Goal: Information Seeking & Learning: Learn about a topic

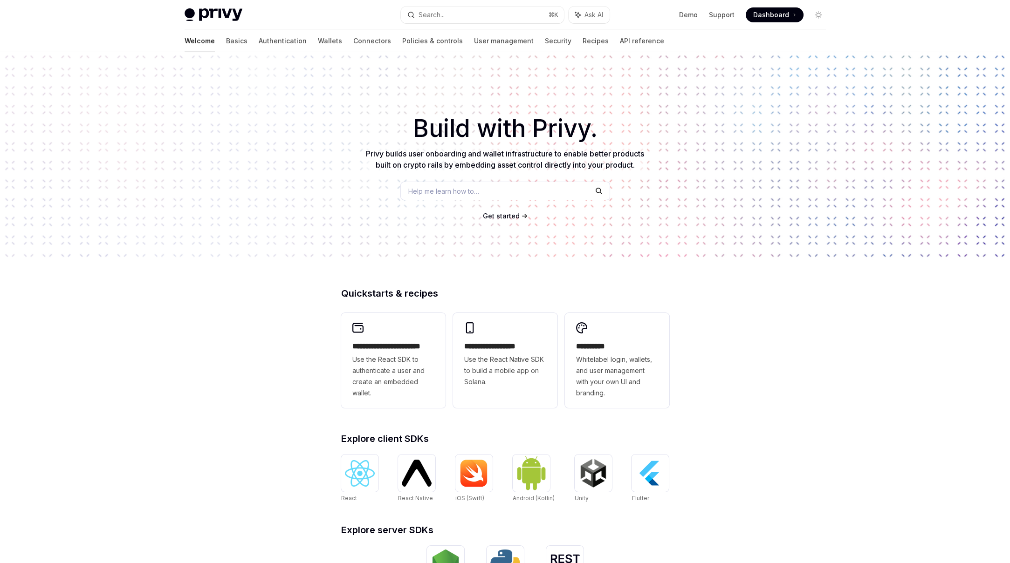
type textarea "*"
click at [317, 42] on link "Wallets" at bounding box center [329, 41] width 24 height 22
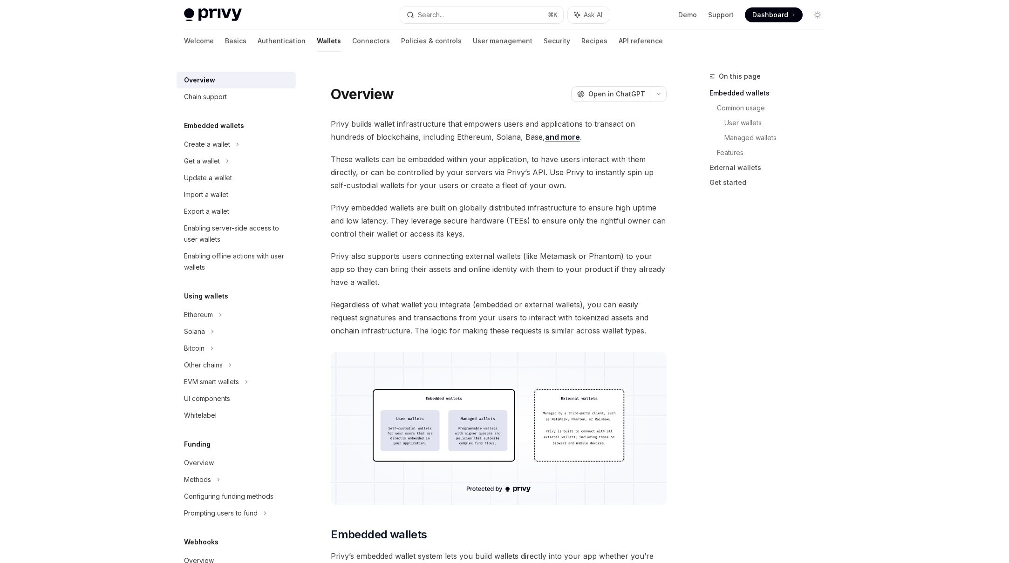
click at [545, 138] on link "and more" at bounding box center [562, 137] width 35 height 10
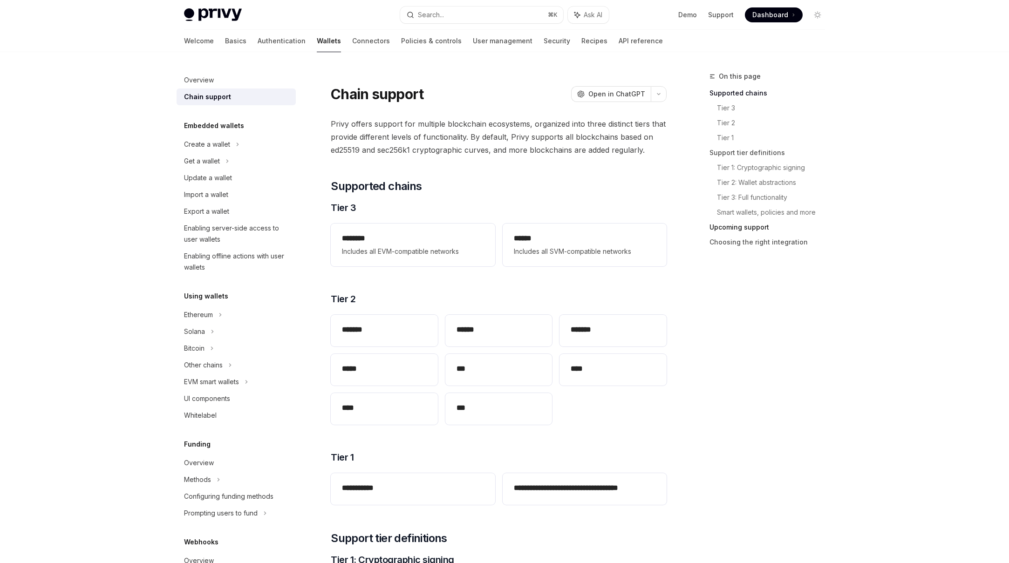
click at [747, 231] on link "Upcoming support" at bounding box center [771, 227] width 123 height 15
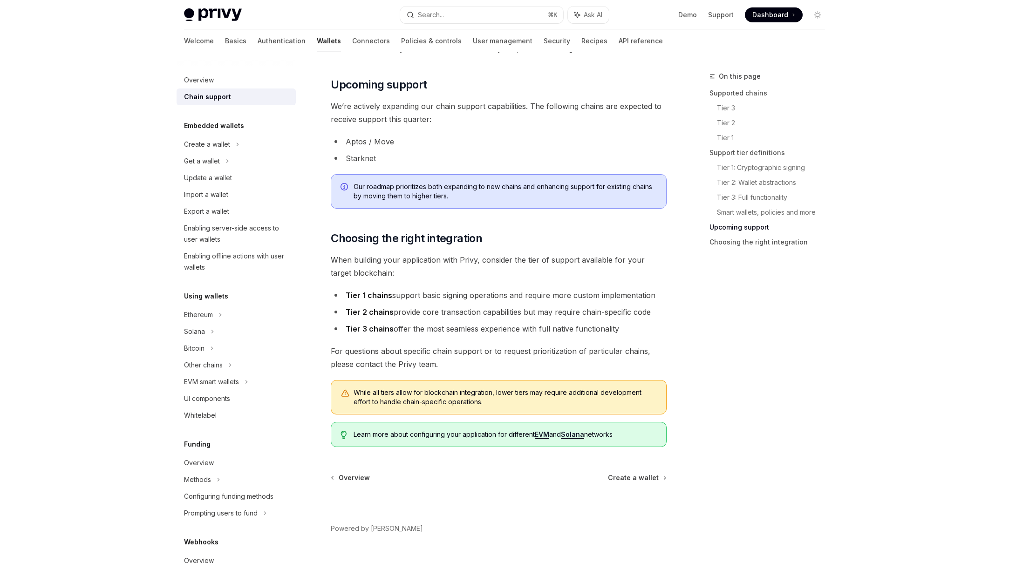
scroll to position [986, 0]
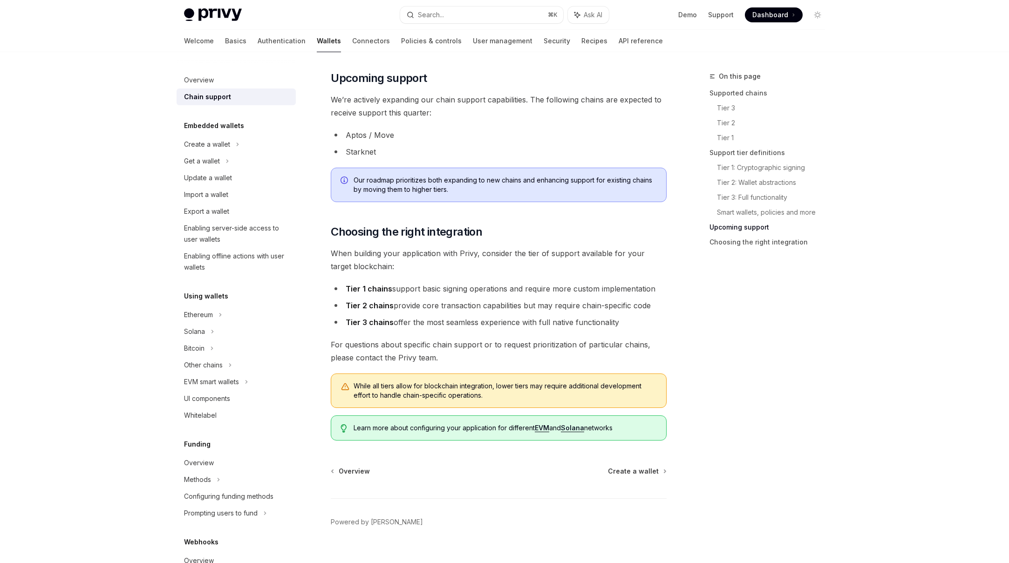
type textarea "*"
